Goal: Information Seeking & Learning: Understand process/instructions

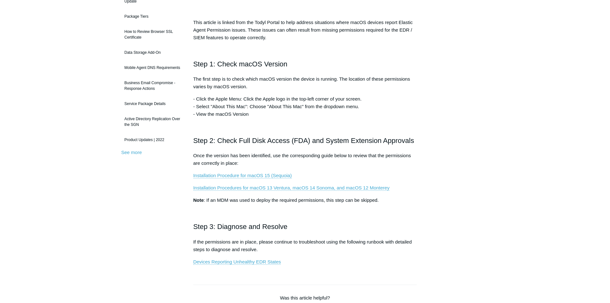
scroll to position [70, 0]
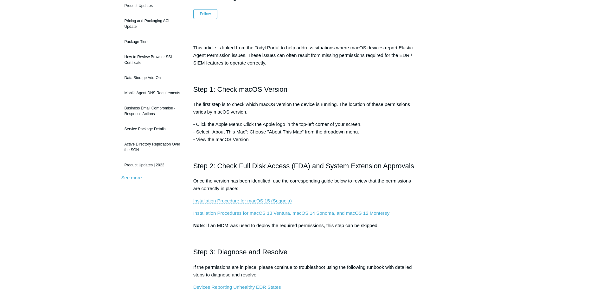
drag, startPoint x: 285, startPoint y: 198, endPoint x: 286, endPoint y: 201, distance: 3.7
click at [286, 200] on p "Installation Procedure for macOS 15 (Sequoia)" at bounding box center [305, 201] width 224 height 8
click at [289, 201] on link "Installation Procedure for macOS 15 (Sequoia)" at bounding box center [242, 201] width 98 height 6
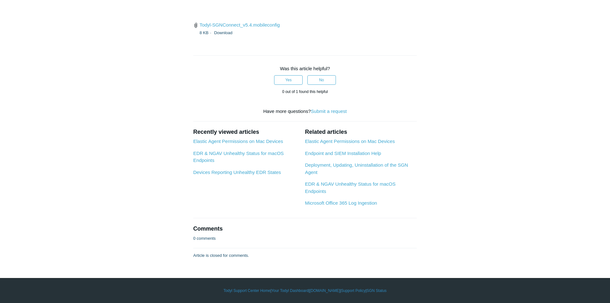
scroll to position [1791, 0]
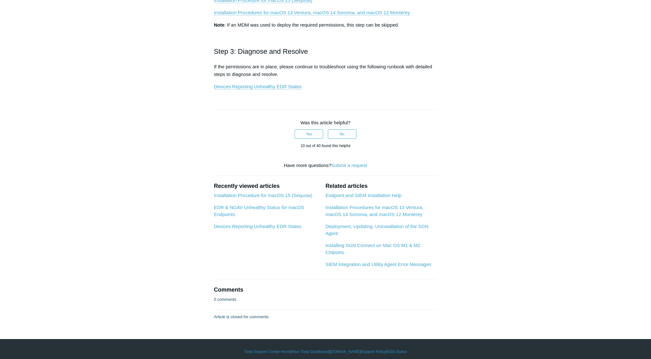
scroll to position [276, 0]
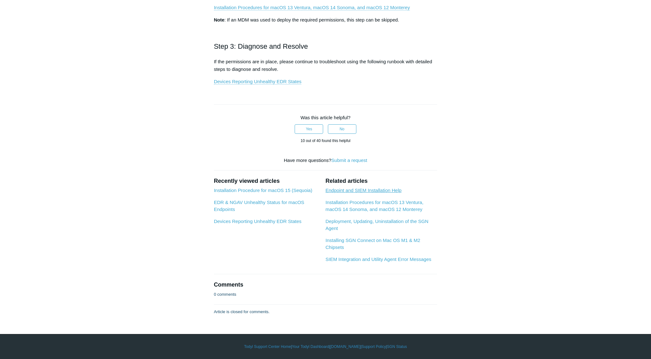
click at [393, 192] on link "Endpoint and SIEM Installation Help" at bounding box center [363, 190] width 76 height 5
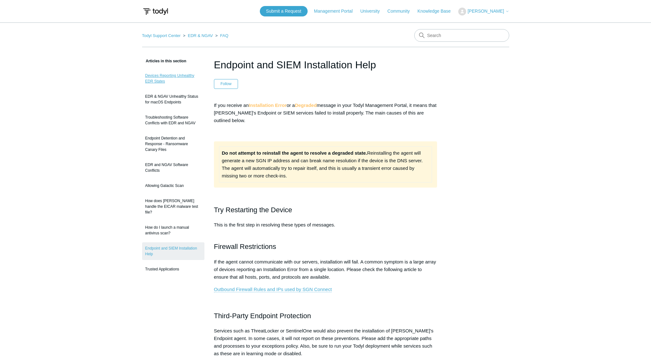
click at [181, 76] on link "Devices Reporting Unhealthy EDR States" at bounding box center [173, 79] width 62 height 18
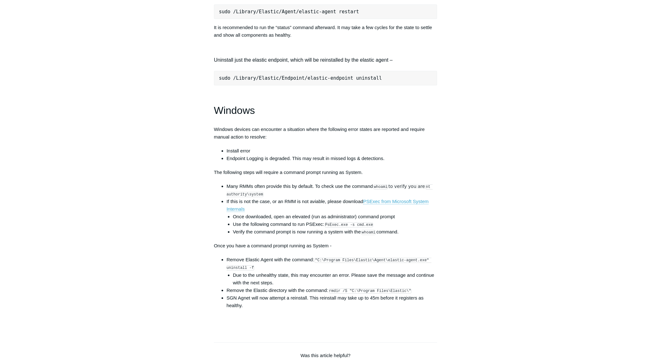
scroll to position [863, 0]
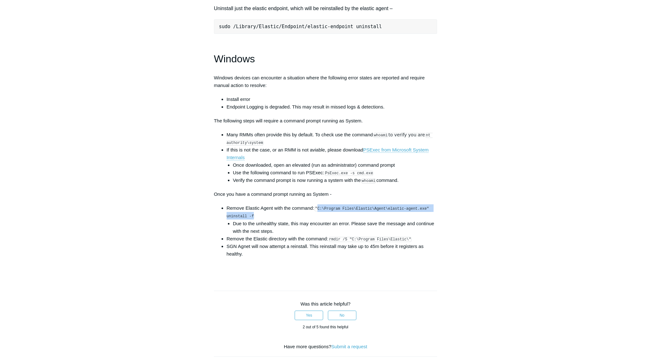
drag, startPoint x: 319, startPoint y: 221, endPoint x: 425, endPoint y: 224, distance: 106.1
click at [425, 224] on li "Remove Elastic Agent with the command: "C:\Program Files\Elastic\Agent\elastic-…" at bounding box center [332, 220] width 211 height 30
click at [425, 225] on li "Remove Elastic Agent with the command: "C:\Program Files\Elastic\Agent\elastic-…" at bounding box center [332, 220] width 211 height 30
drag, startPoint x: 318, startPoint y: 222, endPoint x: 258, endPoint y: 231, distance: 60.5
click at [253, 219] on code ""C:\Program Files\Elastic\Agent\elastic-agent.exe" uninstall -f" at bounding box center [329, 212] width 205 height 13
